Goal: Information Seeking & Learning: Find specific fact

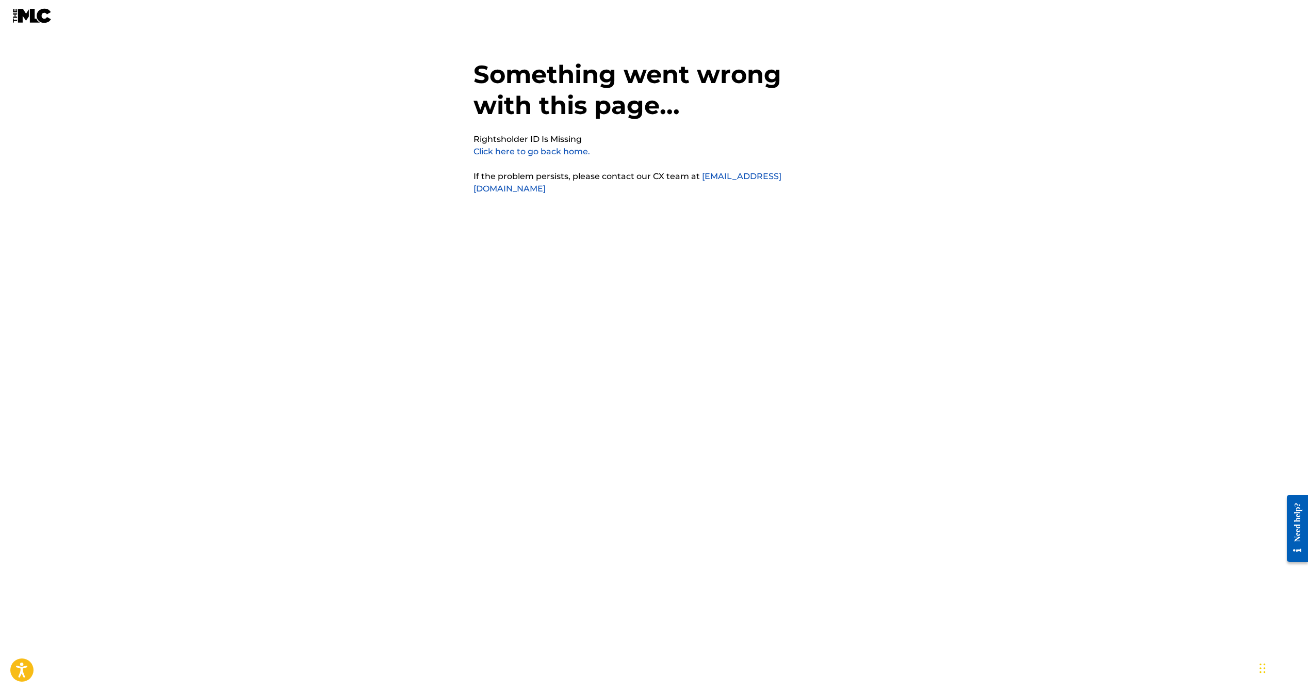
click at [499, 151] on link "Click here to go back home." at bounding box center [532, 151] width 117 height 10
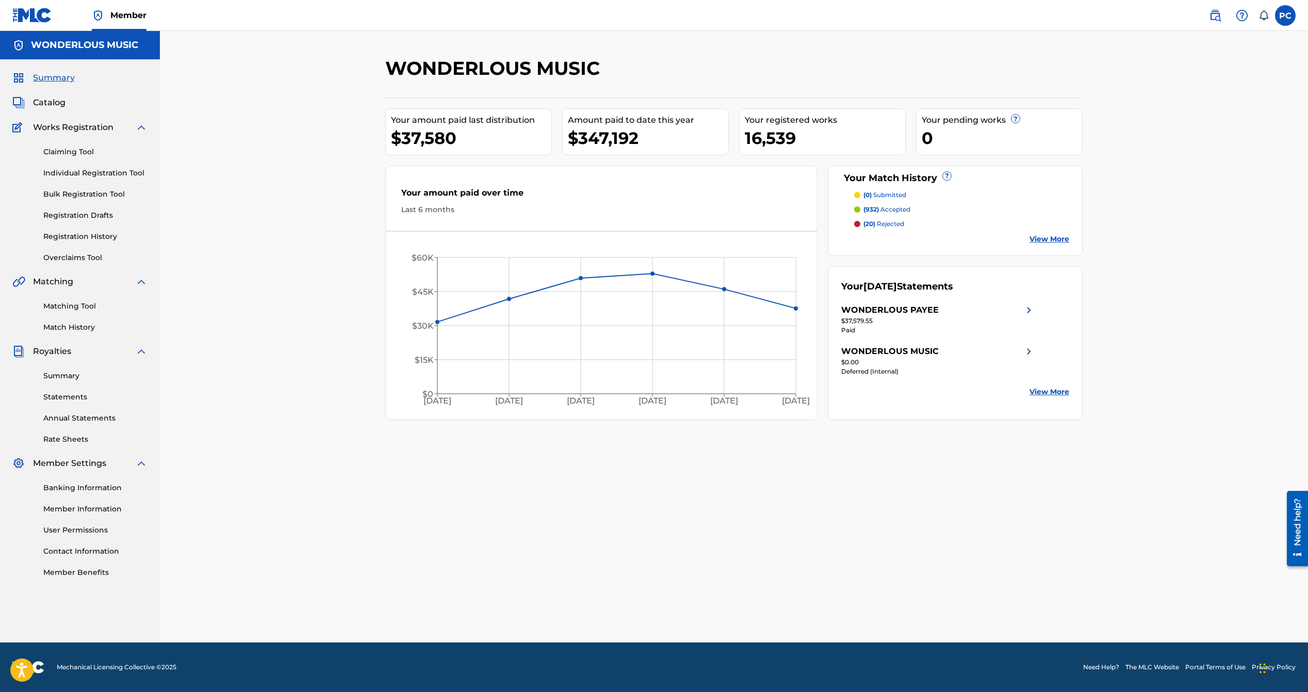
click at [51, 101] on span "Catalog" at bounding box center [49, 102] width 32 height 12
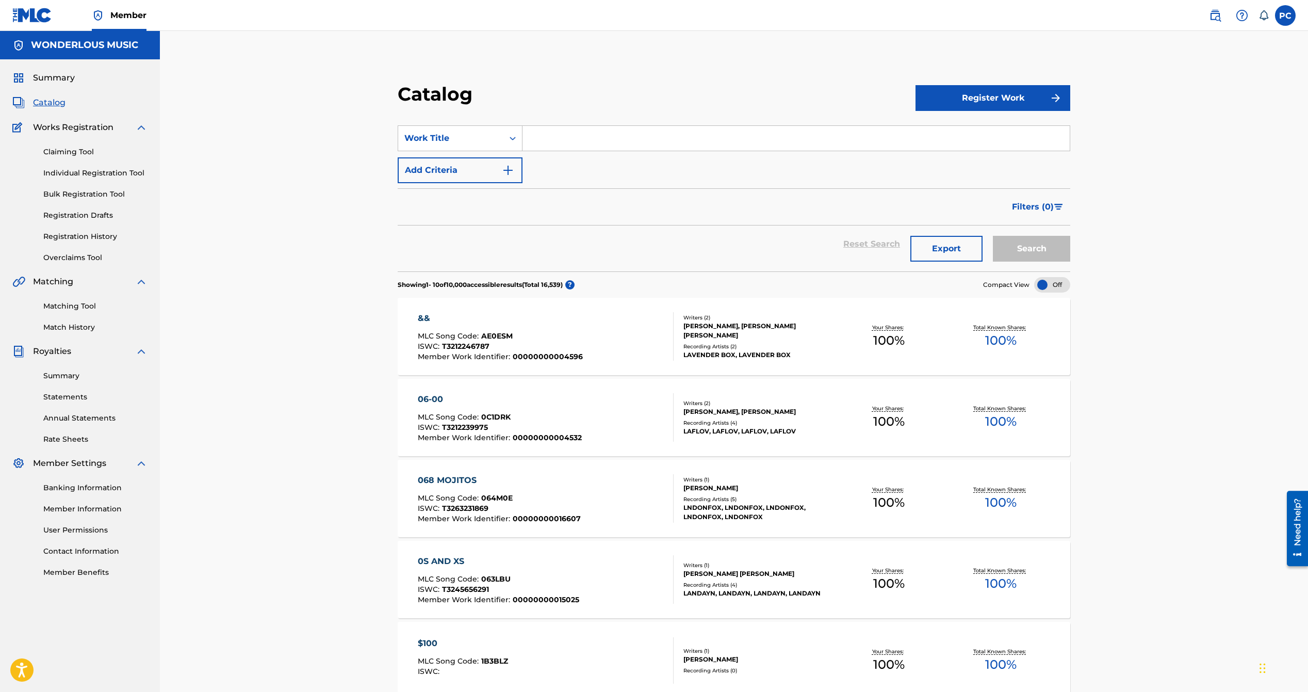
click at [557, 137] on input "Search Form" at bounding box center [796, 138] width 547 height 25
type input "count on me"
click at [993, 236] on button "Search" at bounding box center [1031, 249] width 77 height 26
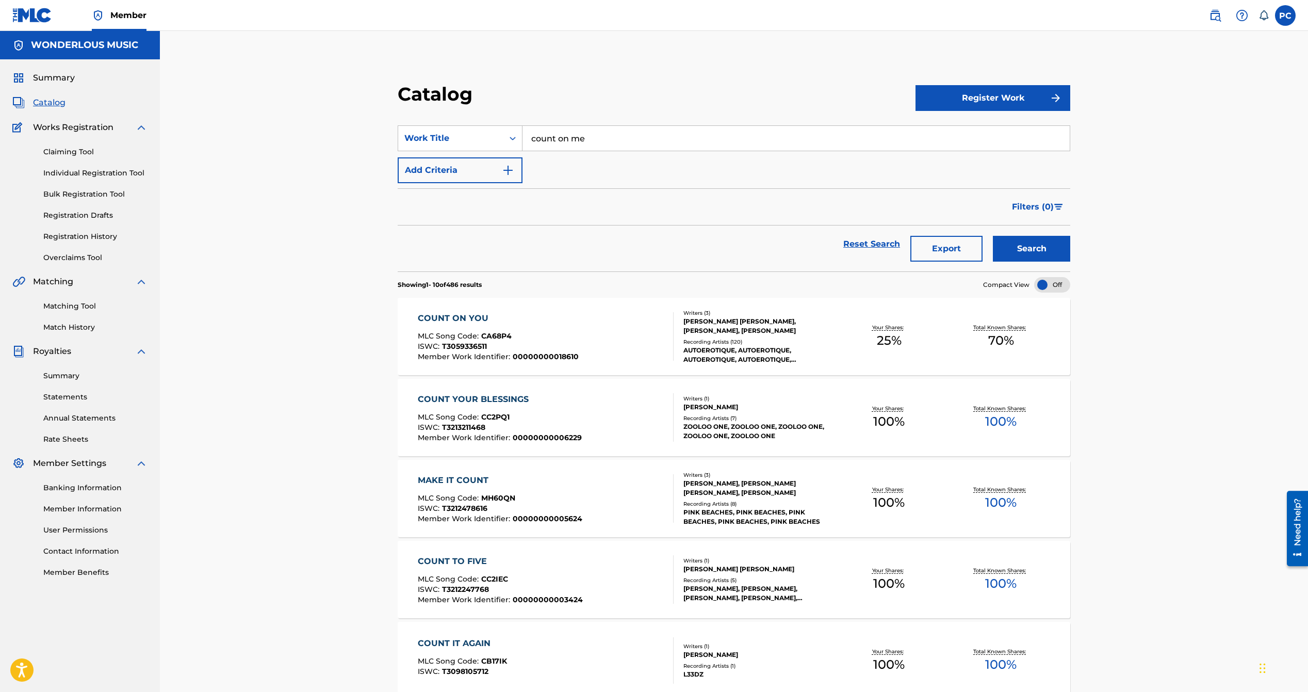
click at [428, 317] on div "COUNT ON YOU" at bounding box center [498, 318] width 161 height 12
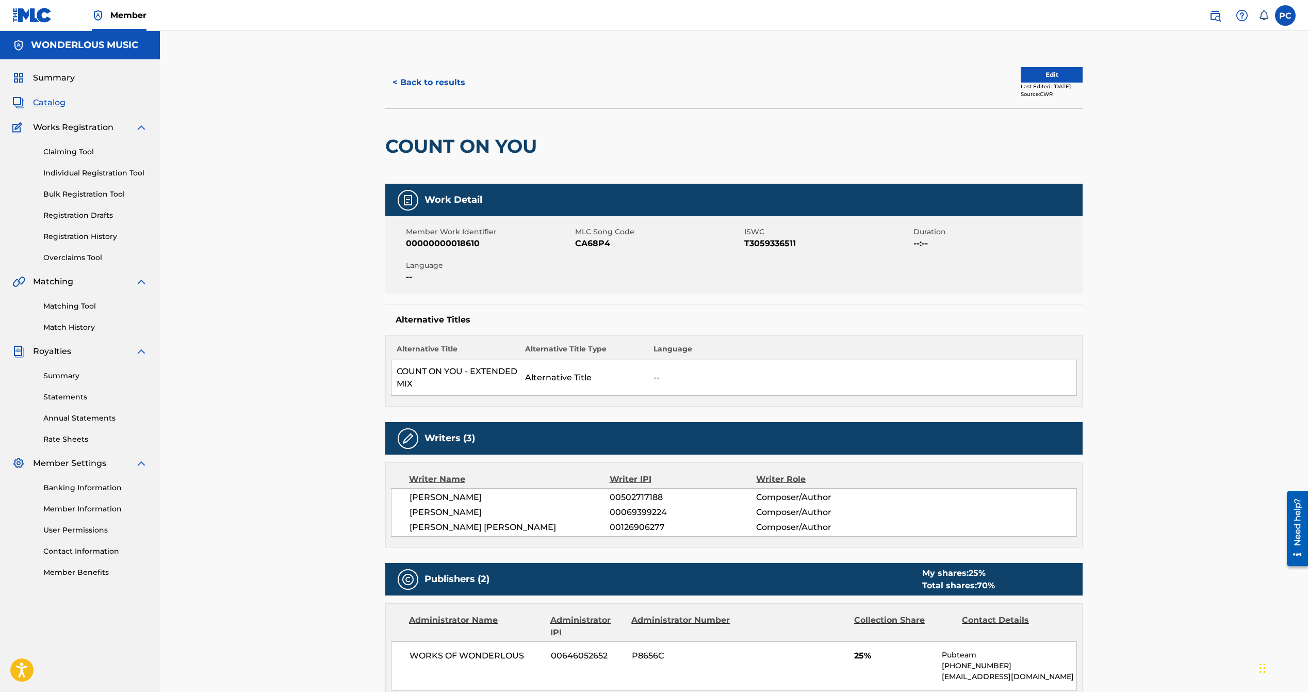
click at [592, 244] on span "CA68P4" at bounding box center [658, 243] width 167 height 12
copy span "CA68P4"
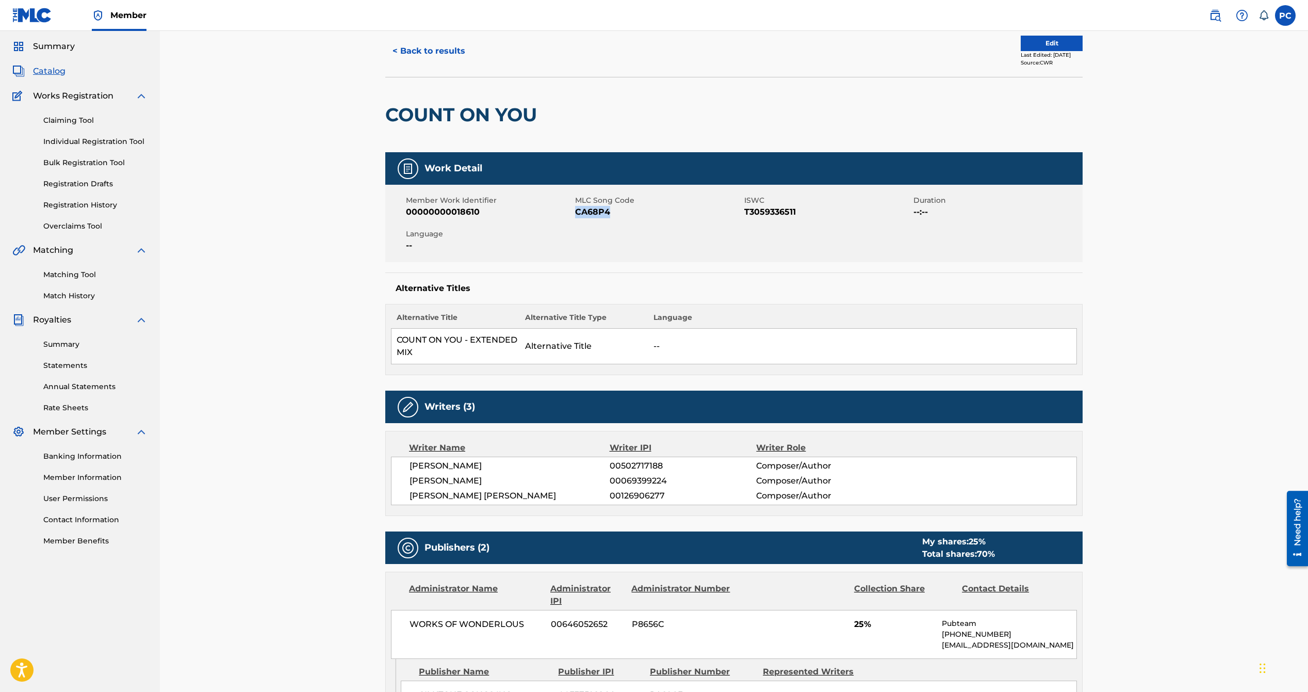
scroll to position [34, 0]
